Goal: Task Accomplishment & Management: Manage account settings

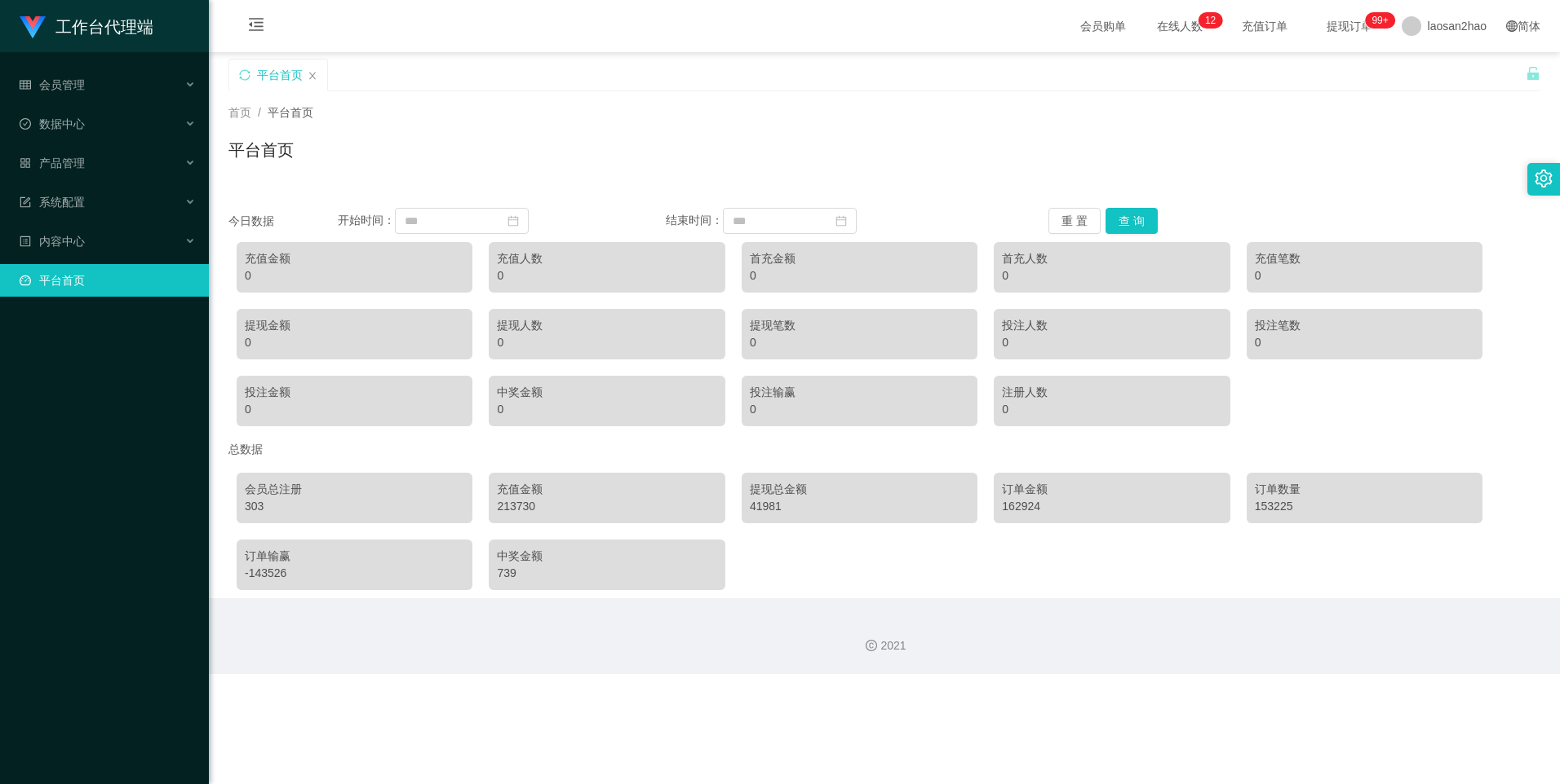
drag, startPoint x: 699, startPoint y: 154, endPoint x: 732, endPoint y: 151, distance: 33.1
click at [400, 154] on div "平台首页" at bounding box center [883, 157] width 1311 height 38
click at [400, 22] on span "laosan2hao" at bounding box center [1456, 26] width 58 height 52
click at [400, 77] on span "退出登录" at bounding box center [1428, 72] width 46 height 13
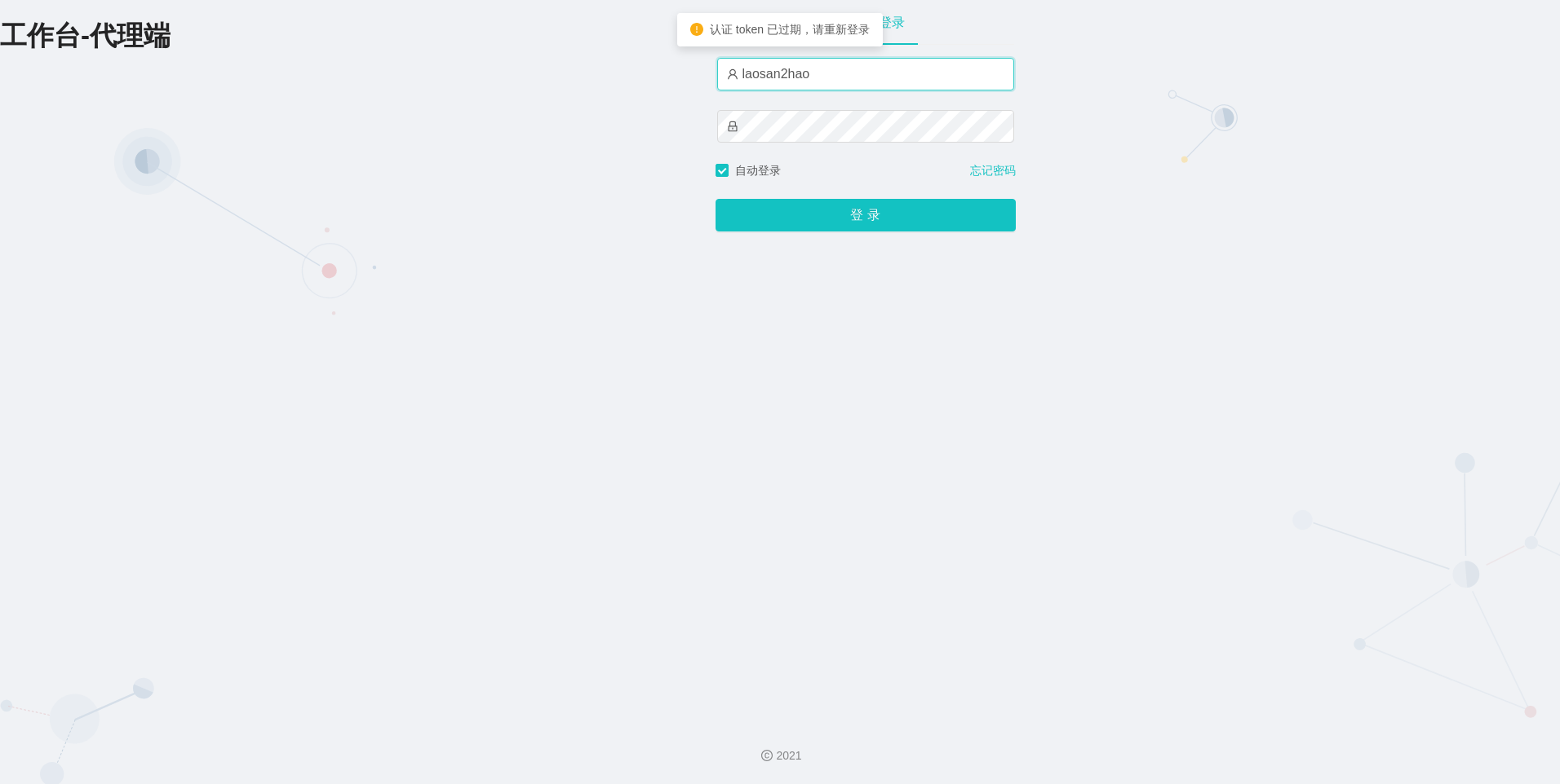
click at [400, 74] on input "laosan2hao" at bounding box center [865, 74] width 297 height 32
type input "laosan"
click at [400, 130] on div "工作台-代理端 账户密码登录 laosan 自动登录 忘记密码 登 录" at bounding box center [780, 354] width 1560 height 709
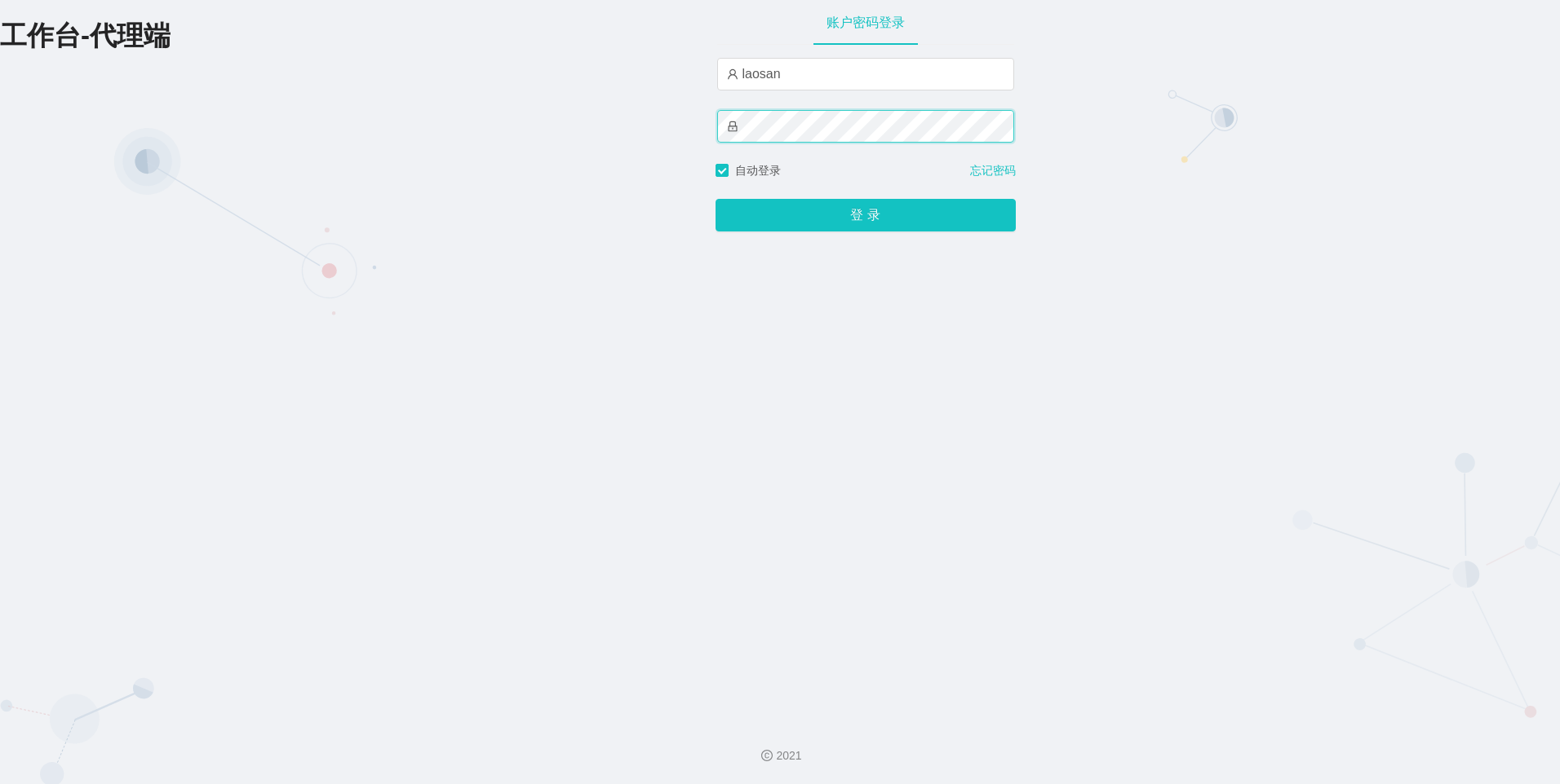
click at [400, 199] on button "登 录" at bounding box center [865, 215] width 300 height 32
